Goal: Information Seeking & Learning: Compare options

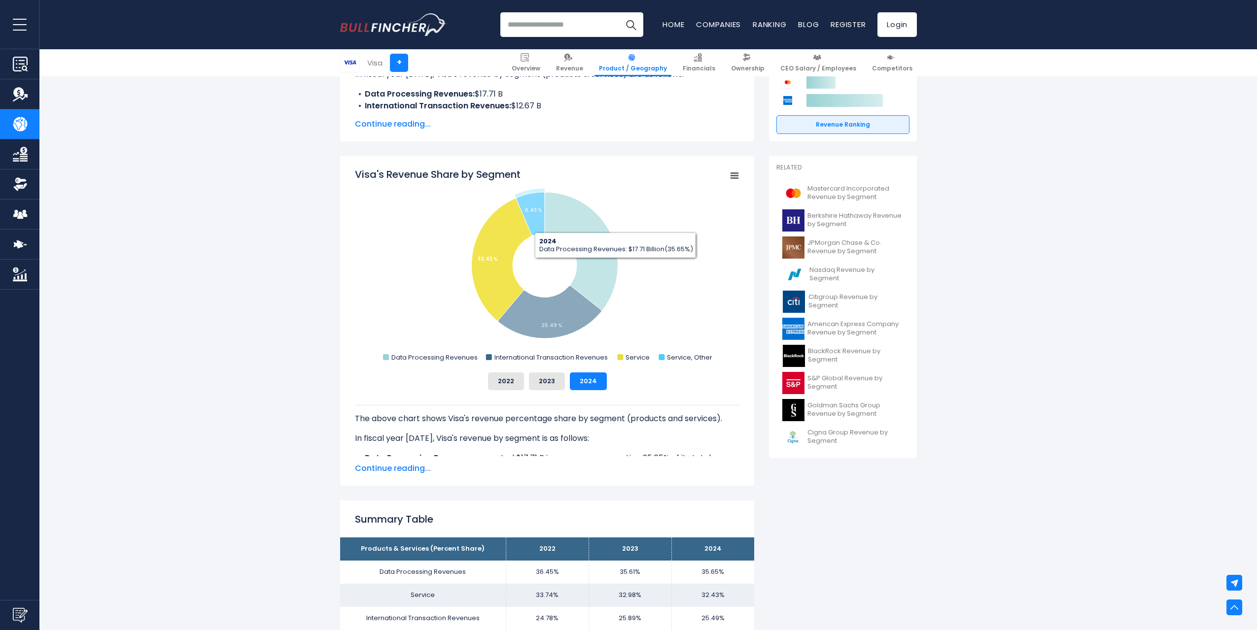
scroll to position [386, 0]
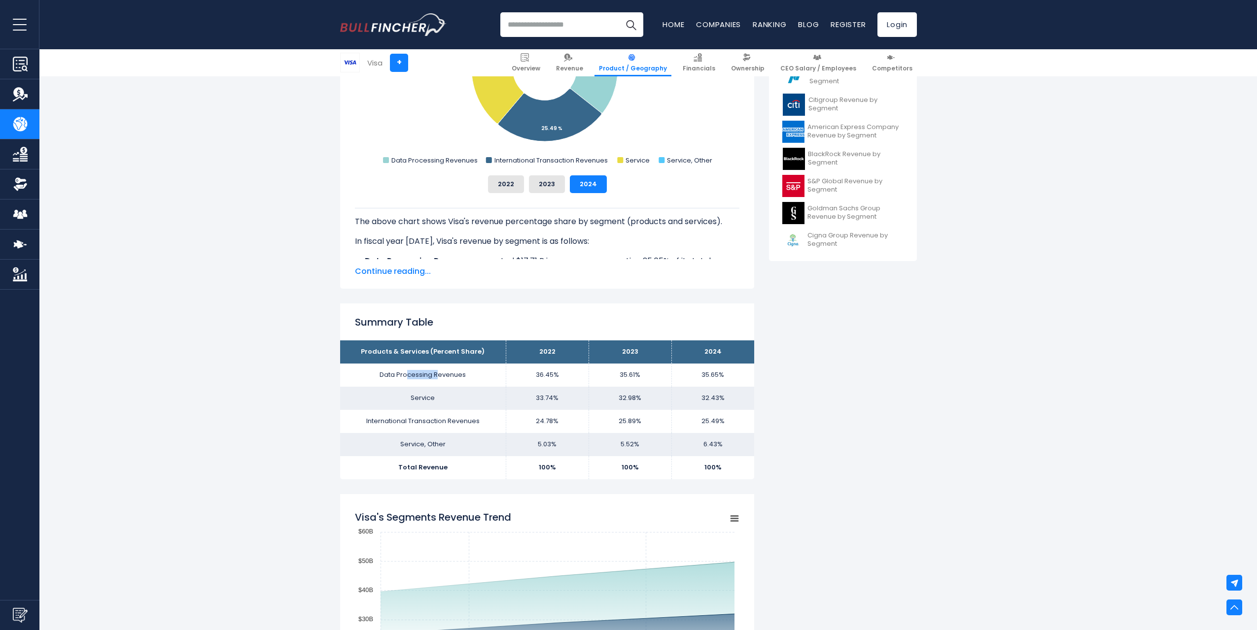
drag, startPoint x: 439, startPoint y: 374, endPoint x: 400, endPoint y: 374, distance: 38.9
click at [400, 374] on td "Data Processing Revenues" at bounding box center [423, 375] width 166 height 23
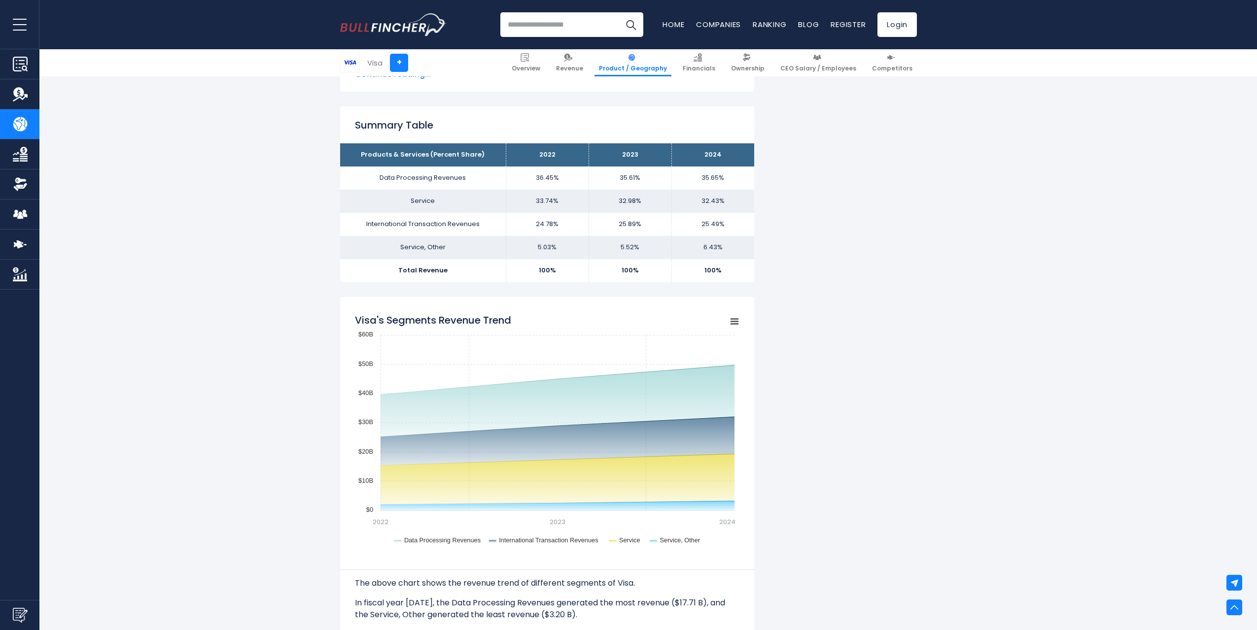
scroll to position [928, 0]
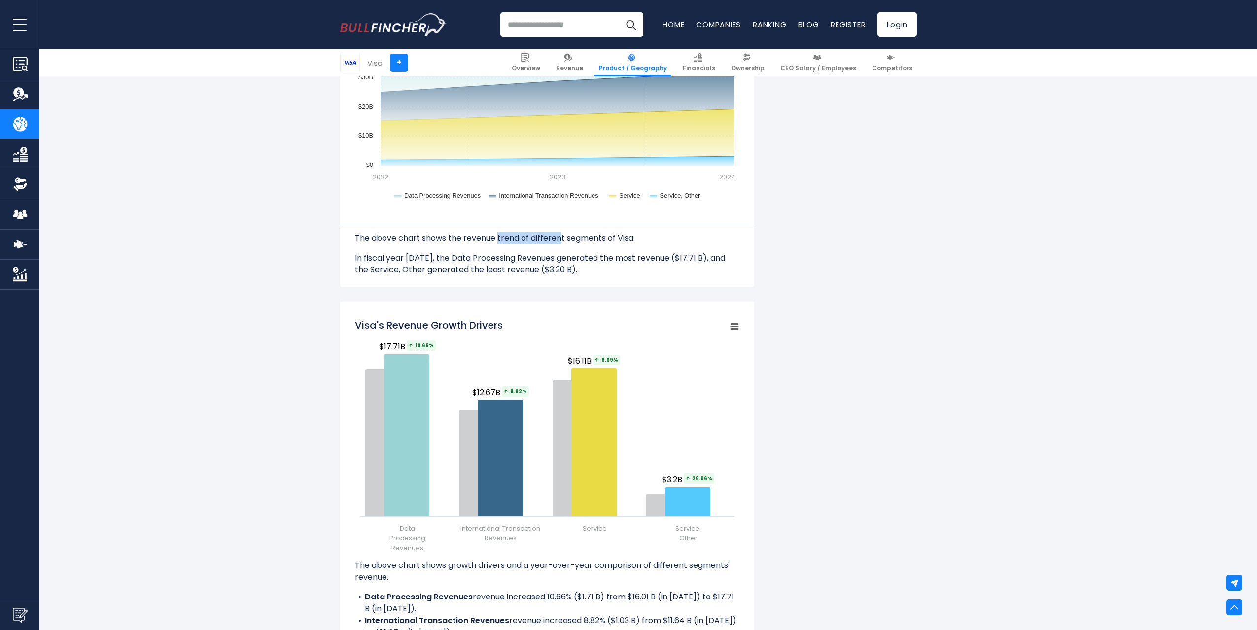
drag, startPoint x: 497, startPoint y: 236, endPoint x: 559, endPoint y: 236, distance: 62.6
click at [559, 236] on p "The above chart shows the revenue trend of different segments of Visa." at bounding box center [547, 239] width 384 height 12
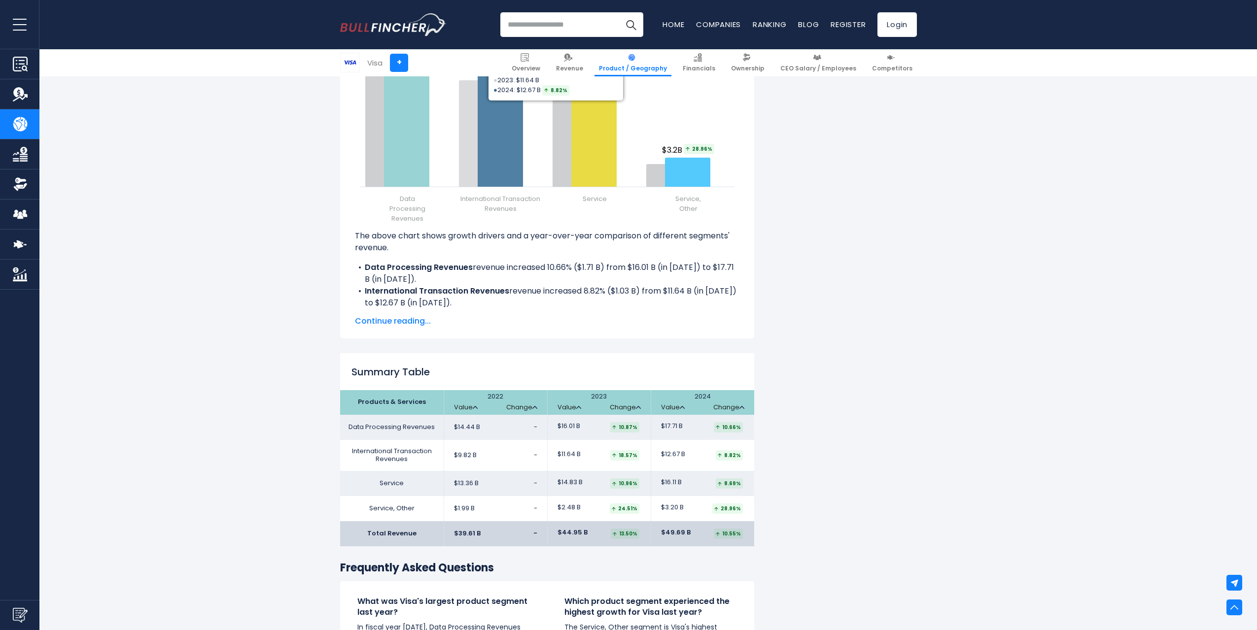
scroll to position [1380, 0]
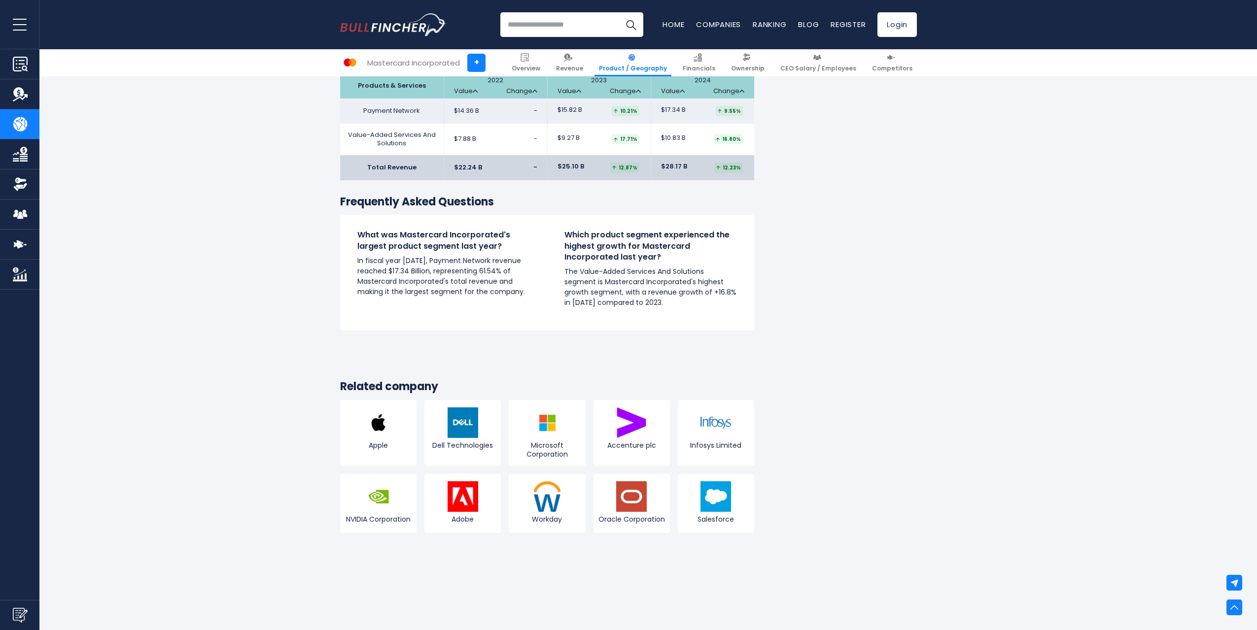
scroll to position [1331, 0]
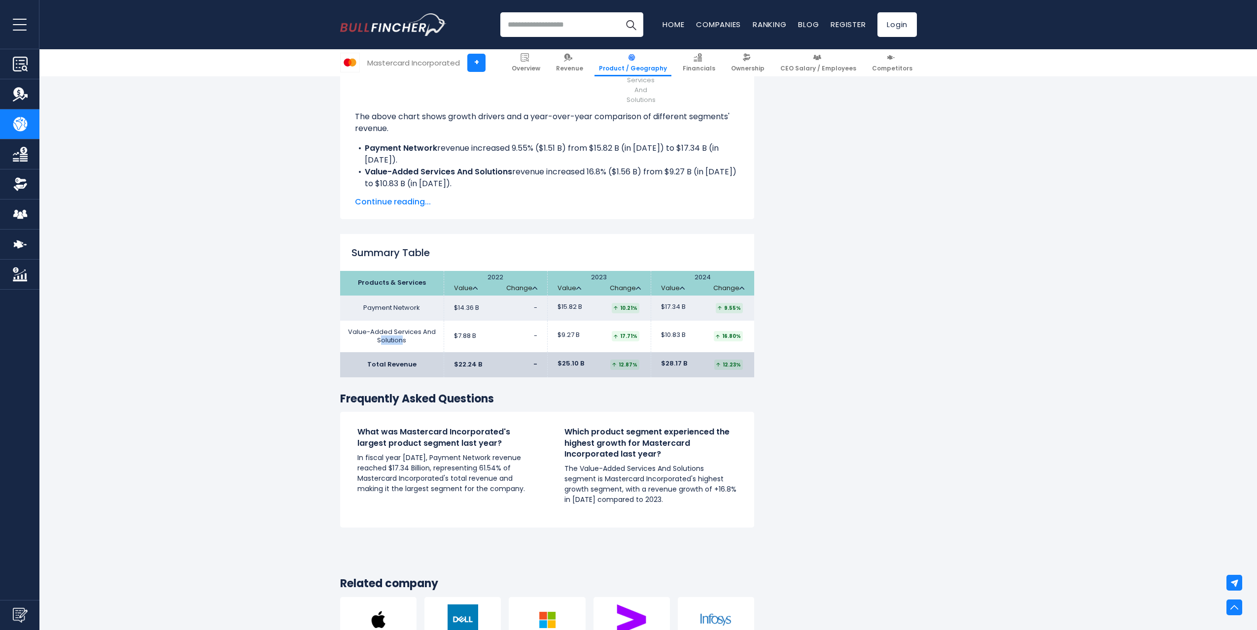
drag, startPoint x: 381, startPoint y: 338, endPoint x: 401, endPoint y: 338, distance: 20.2
click at [401, 338] on td "Value-Added Services And Solutions" at bounding box center [391, 337] width 103 height 32
click at [402, 338] on td "Value-Added Services And Solutions" at bounding box center [391, 337] width 103 height 32
